Goal: Task Accomplishment & Management: Manage account settings

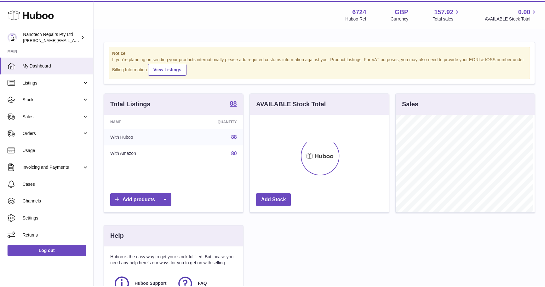
scroll to position [98, 140]
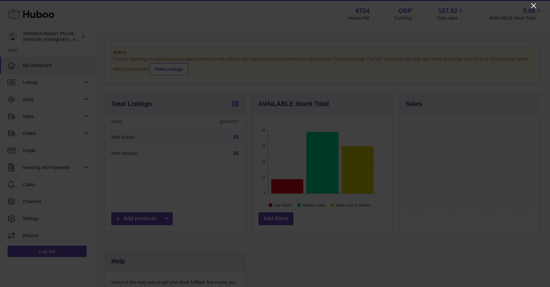
click at [532, 5] on icon "Close" at bounding box center [533, 5] width 5 height 5
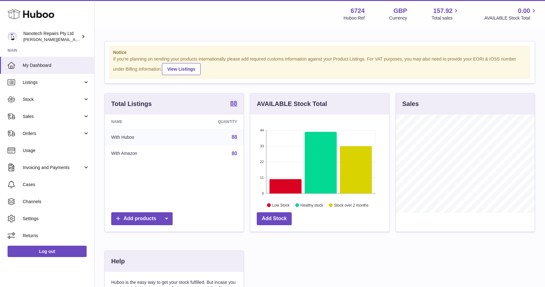
scroll to position [314852, 314812]
click at [51, 166] on span "Invoicing and Payments" at bounding box center [53, 167] width 60 height 6
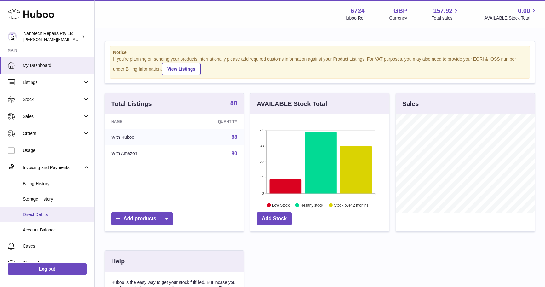
click at [34, 215] on span "Direct Debits" at bounding box center [56, 214] width 67 height 6
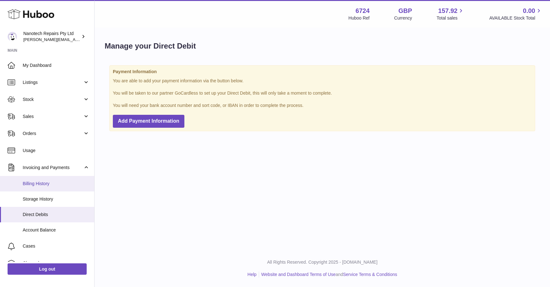
click at [42, 180] on link "Billing History" at bounding box center [47, 183] width 94 height 15
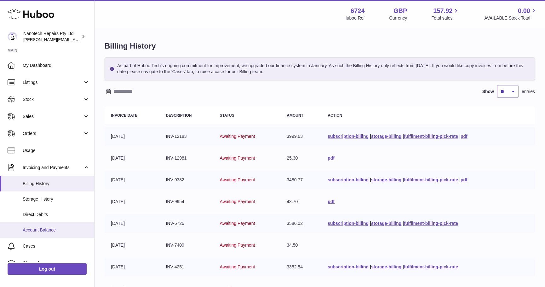
click at [53, 229] on span "Account Balance" at bounding box center [56, 230] width 67 height 6
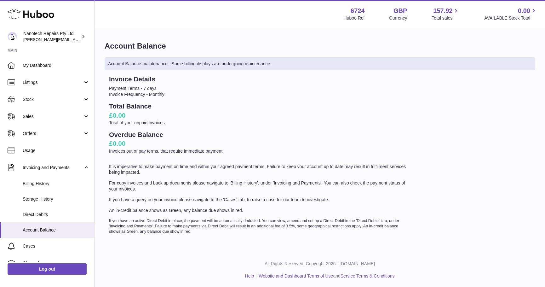
scroll to position [2, 0]
